Goal: Information Seeking & Learning: Understand process/instructions

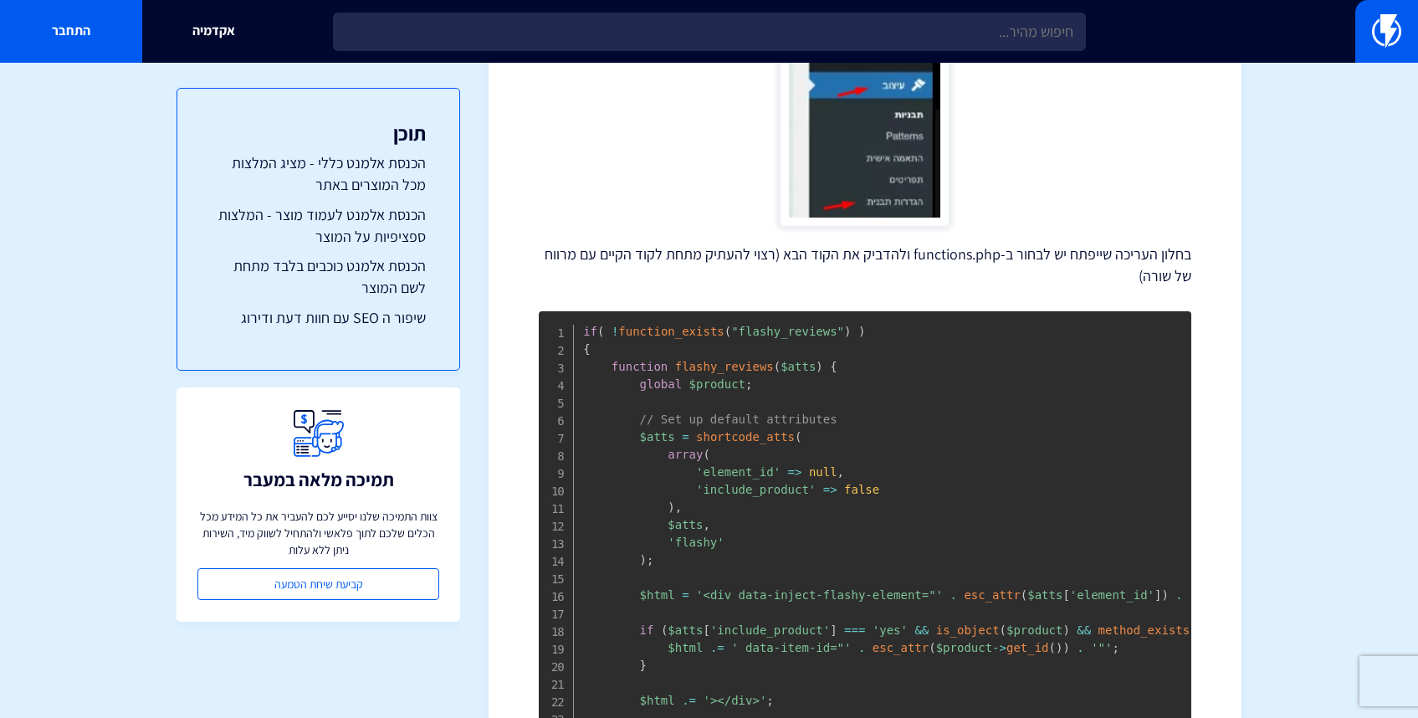
scroll to position [488, 0]
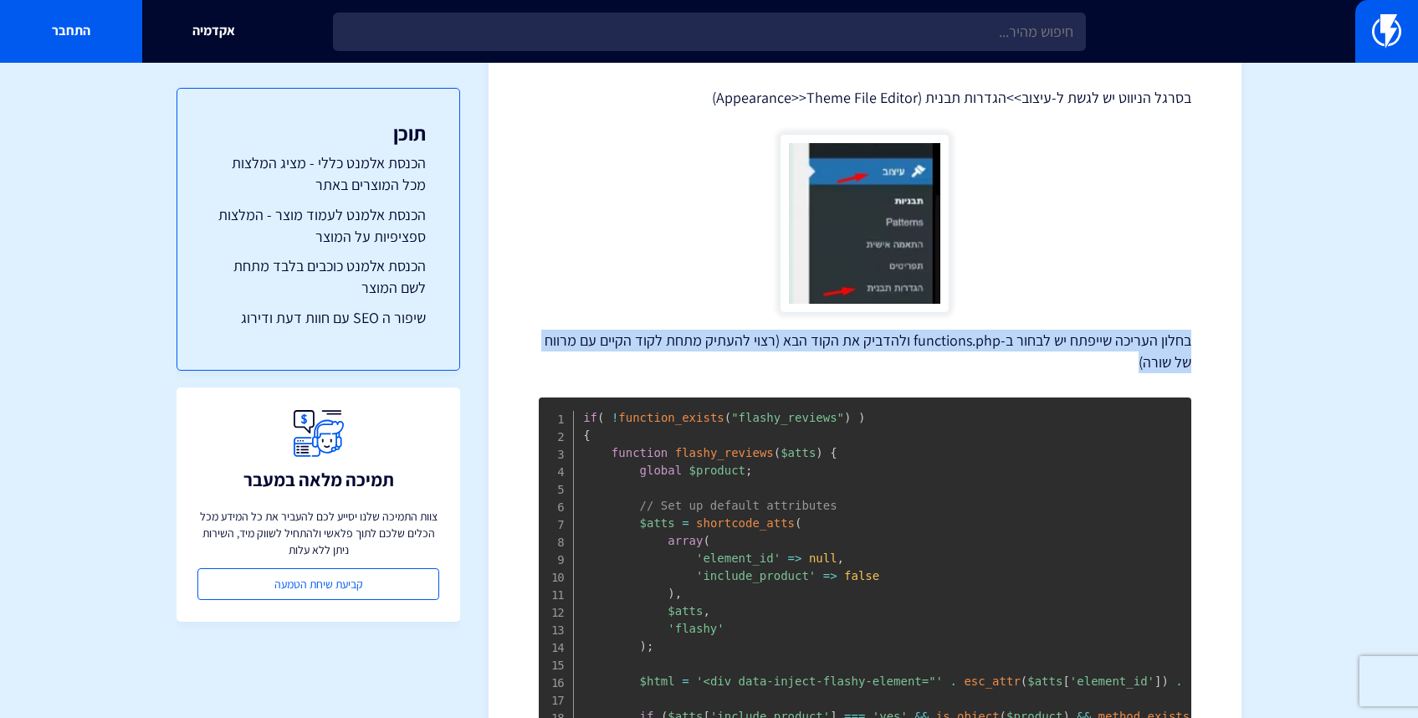
drag, startPoint x: 1174, startPoint y: 345, endPoint x: 1032, endPoint y: 379, distance: 146.3
drag, startPoint x: 1032, startPoint y: 379, endPoint x: 1214, endPoint y: 330, distance: 187.9
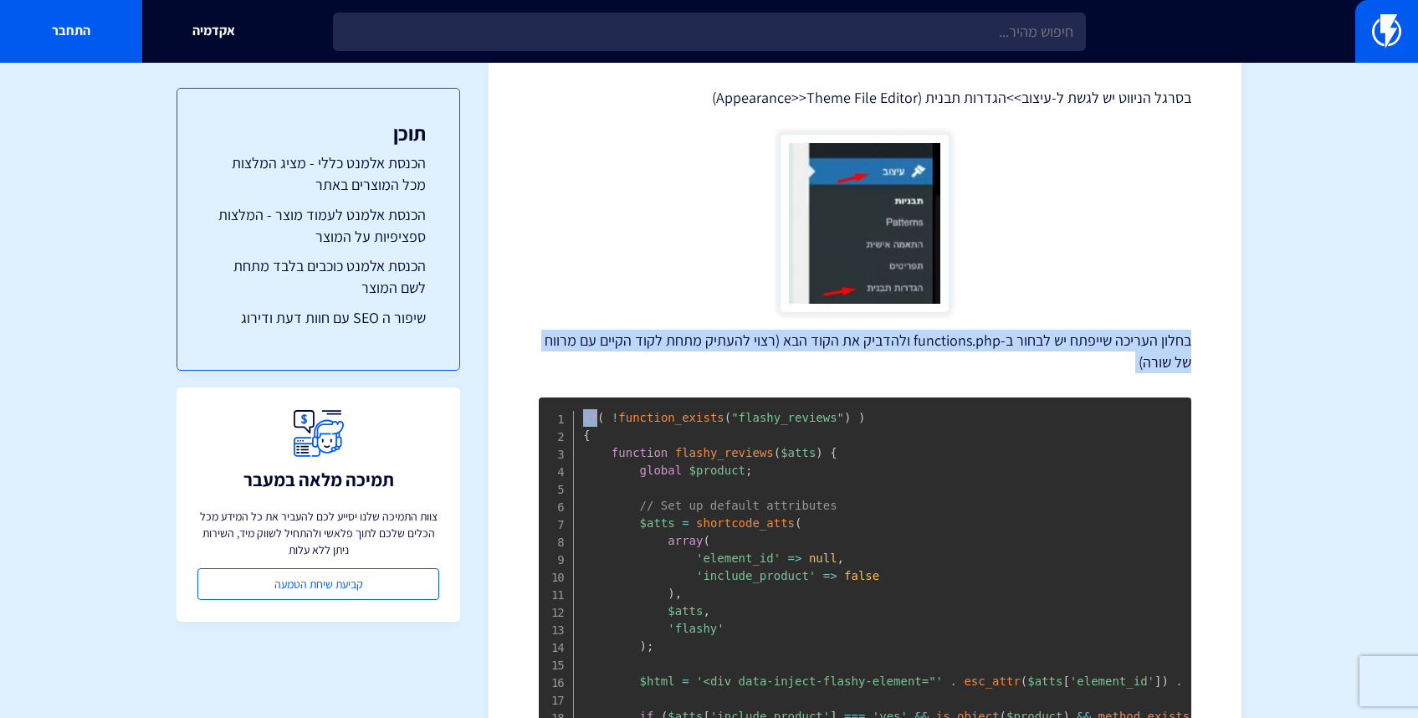
drag, startPoint x: 1187, startPoint y: 335, endPoint x: 1044, endPoint y: 396, distance: 155.5
click at [1170, 347] on p "בחלון העריכה שייפתח יש לבחור ב-functions.php ולהדביק את הקוד הבא (רצוי להעתיק מ…" at bounding box center [865, 351] width 652 height 43
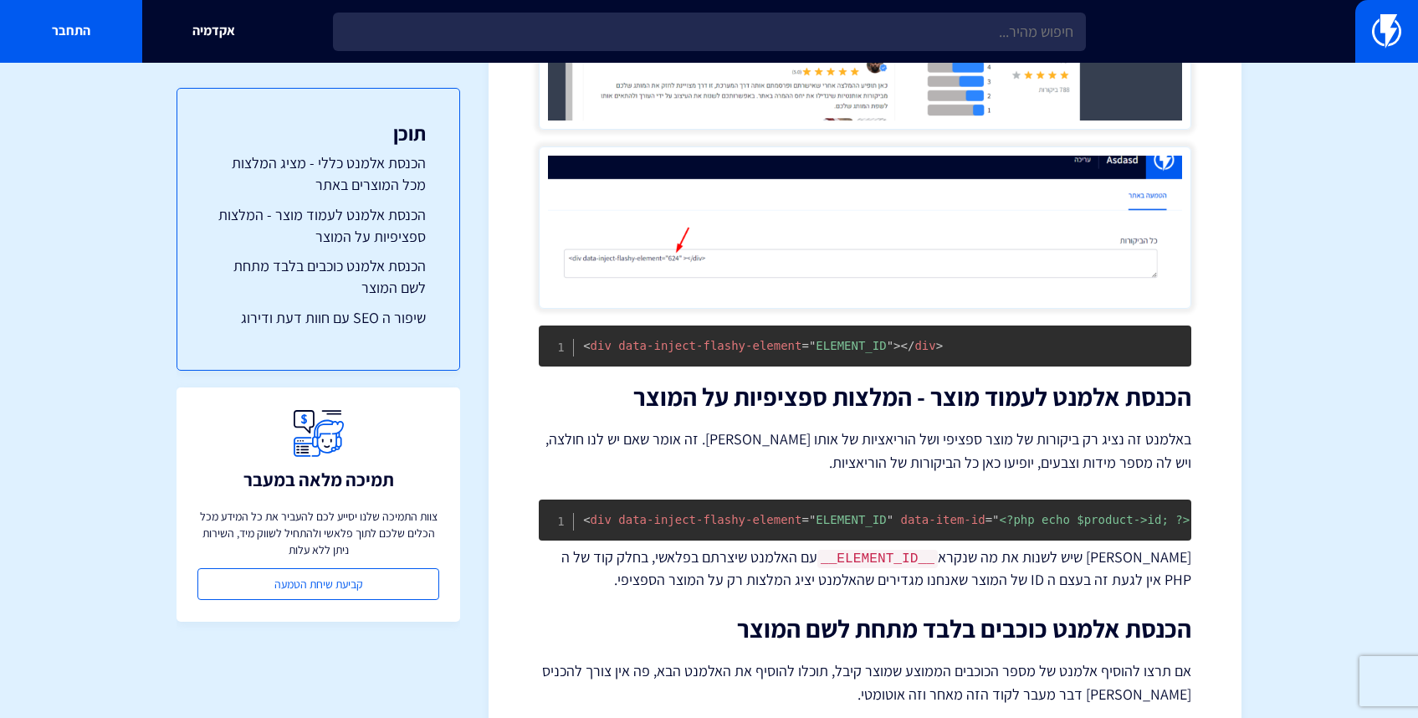
scroll to position [2320, 0]
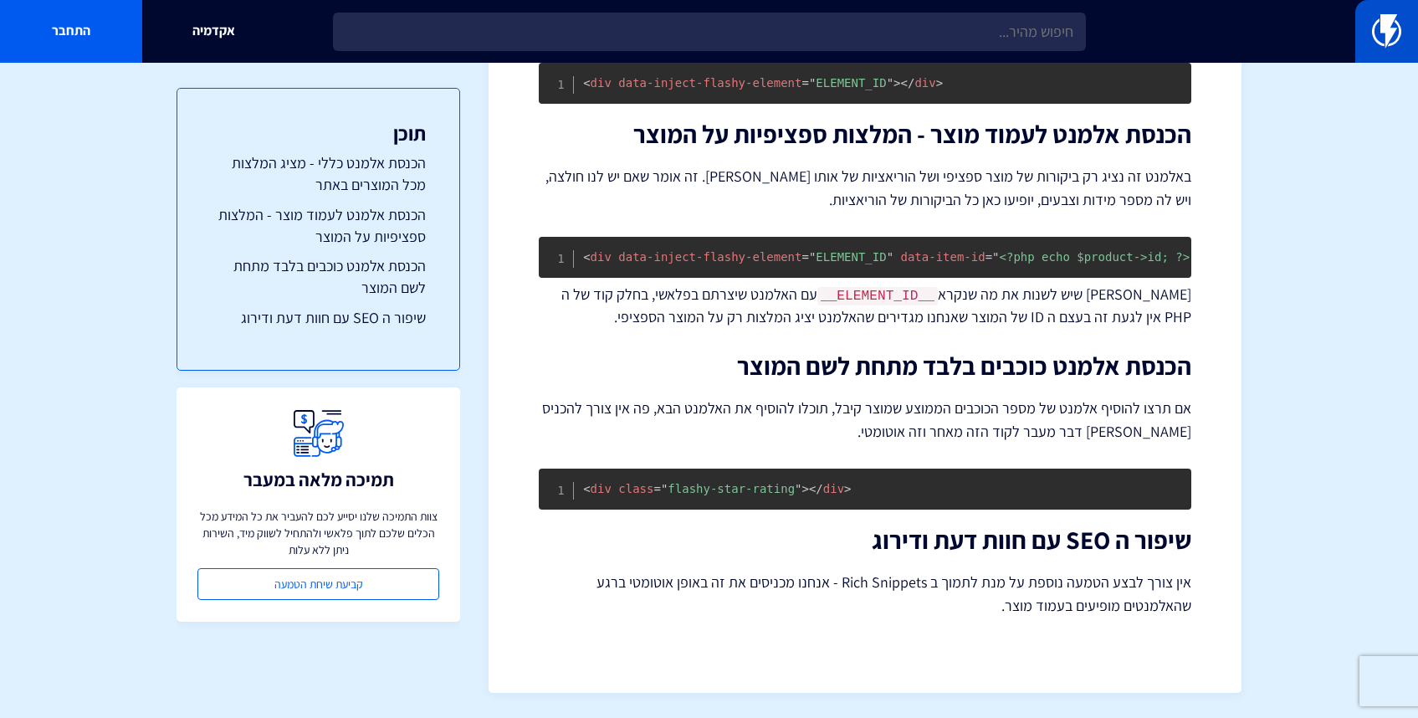
click at [1380, 58] on link at bounding box center [1386, 31] width 63 height 63
